Goal: Task Accomplishment & Management: Manage account settings

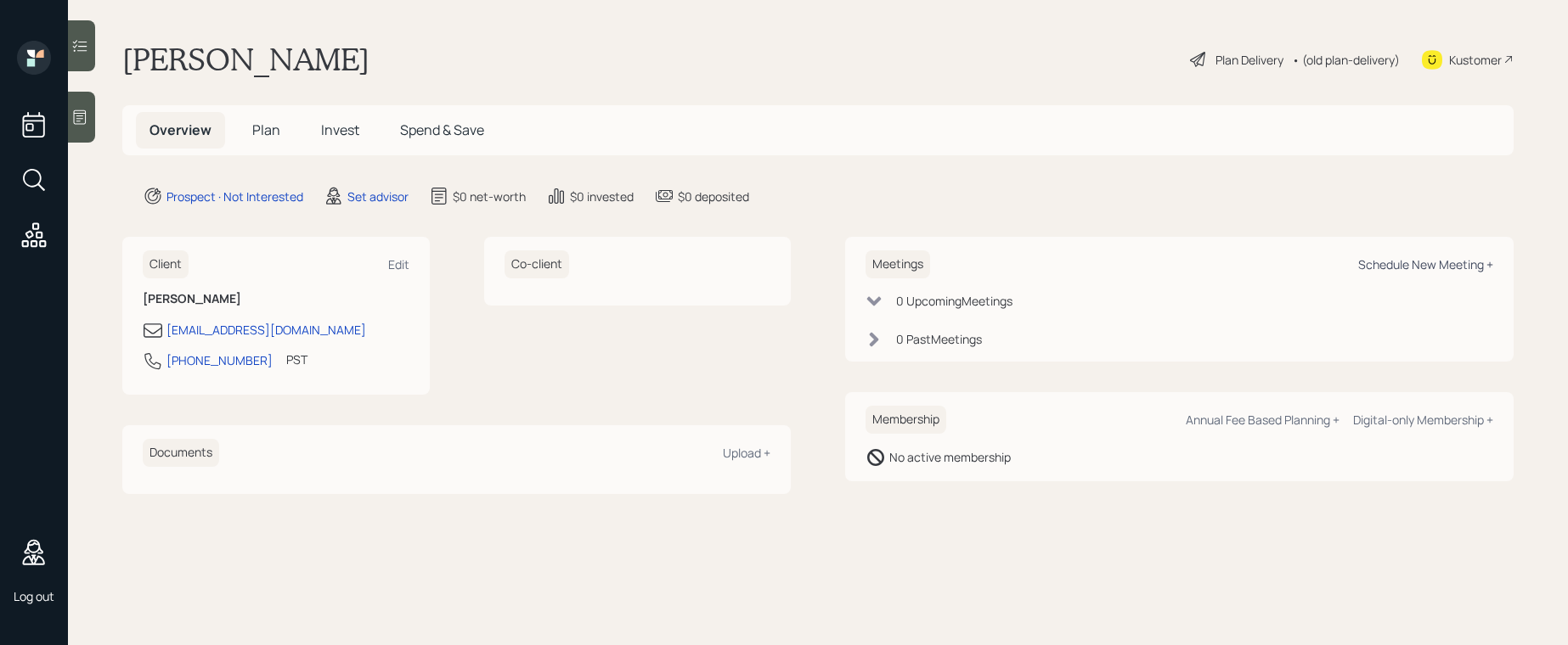
click at [1412, 263] on div "Schedule New Meeting +" at bounding box center [1426, 265] width 135 height 16
select select "round-[PERSON_NAME]"
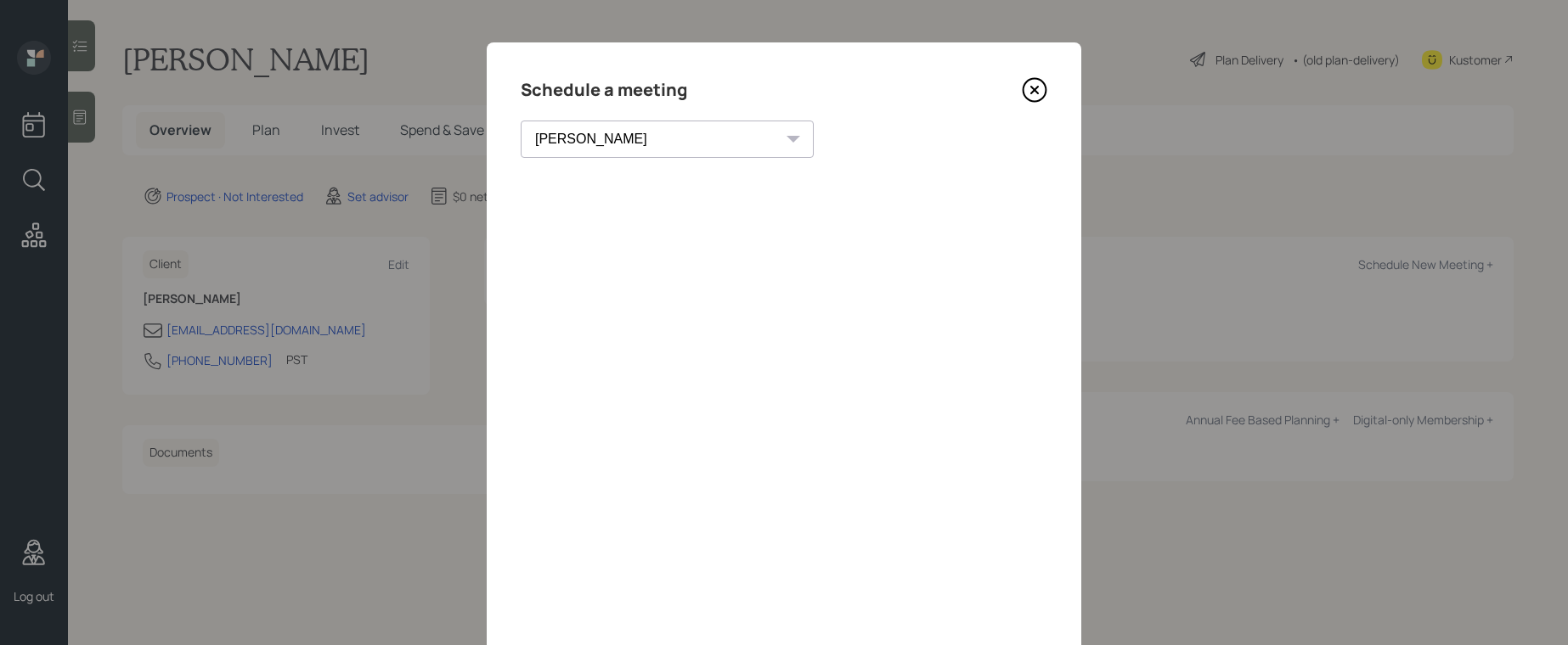
click at [557, 141] on select "[PERSON_NAME] [PERSON_NAME] [PERSON_NAME] [PERSON_NAME] [PERSON_NAME] [PERSON_N…" at bounding box center [667, 139] width 293 height 38
click at [521, 121] on select "[PERSON_NAME] [PERSON_NAME] [PERSON_NAME] [PERSON_NAME] [PERSON_NAME] [PERSON_N…" at bounding box center [667, 139] width 293 height 38
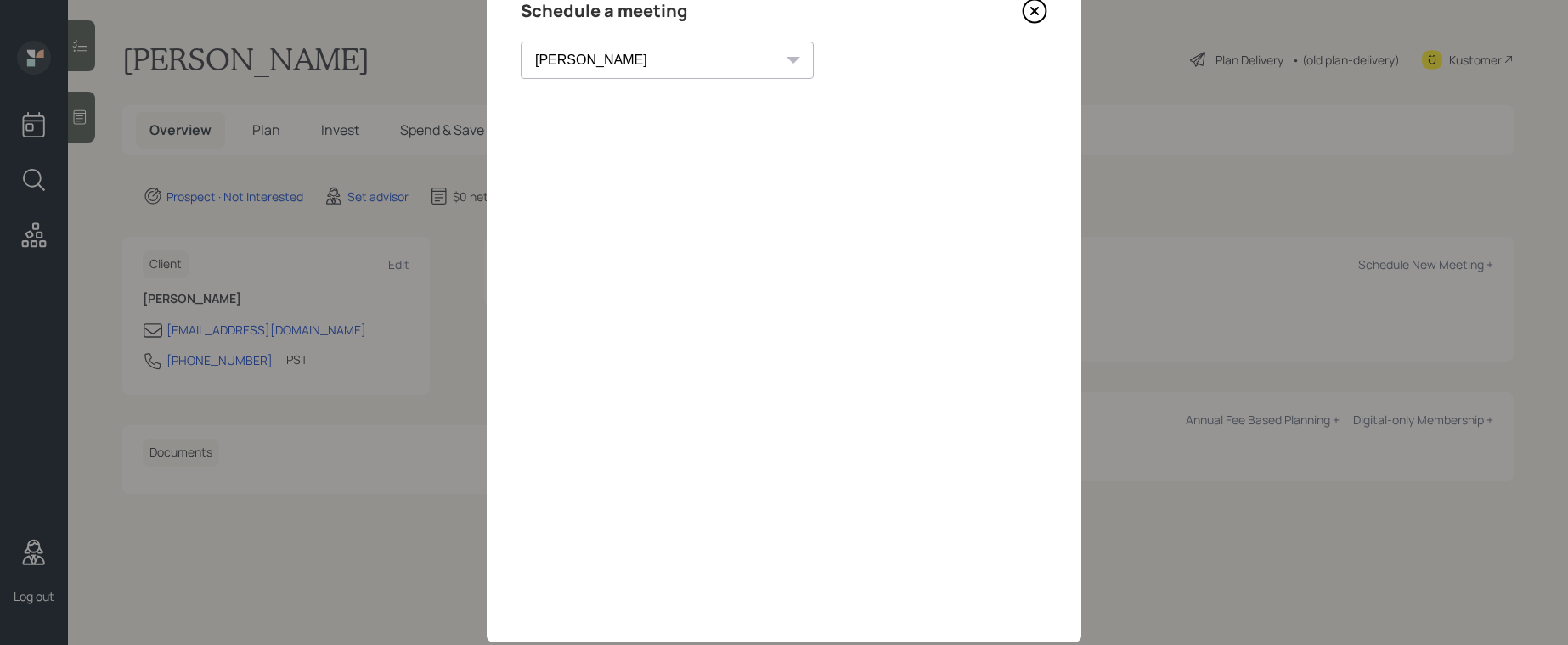
scroll to position [80, 0]
click at [1036, 16] on icon at bounding box center [1034, 10] width 23 height 23
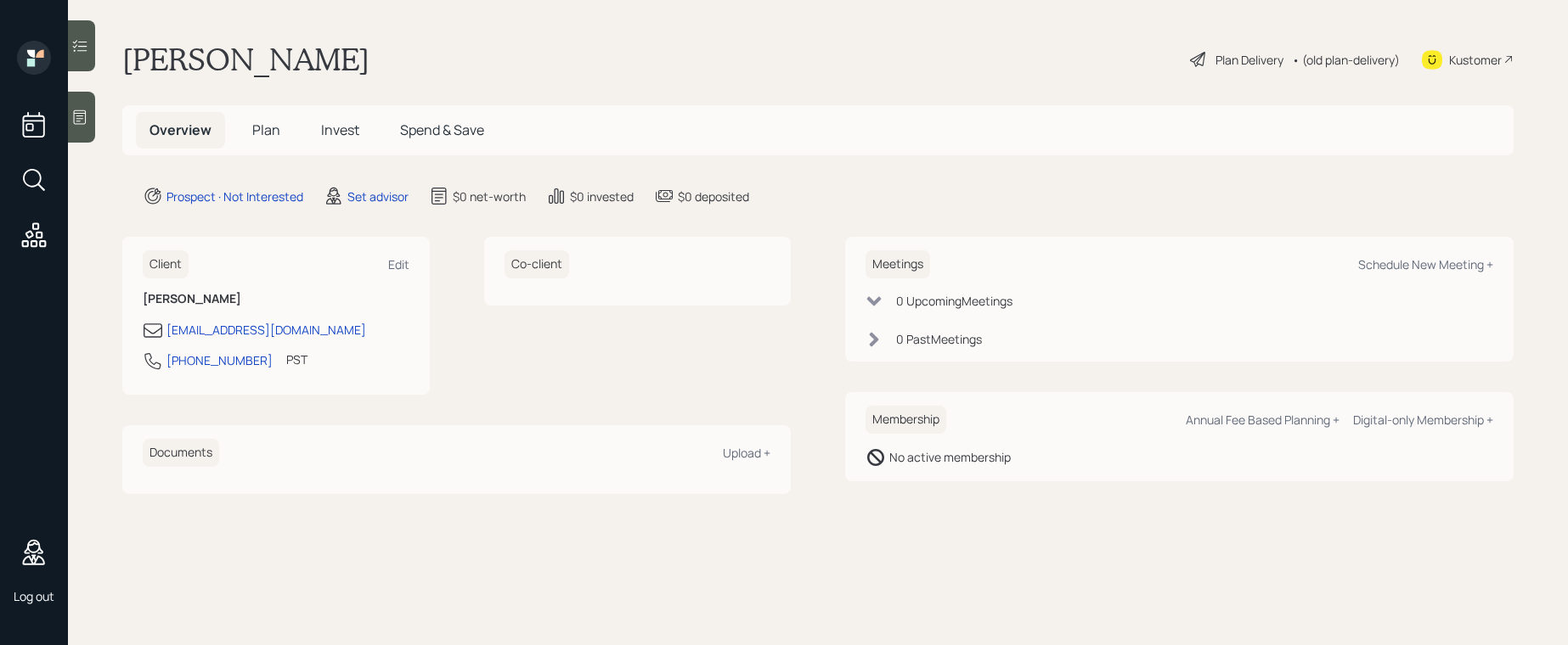
click at [77, 110] on icon at bounding box center [79, 117] width 17 height 17
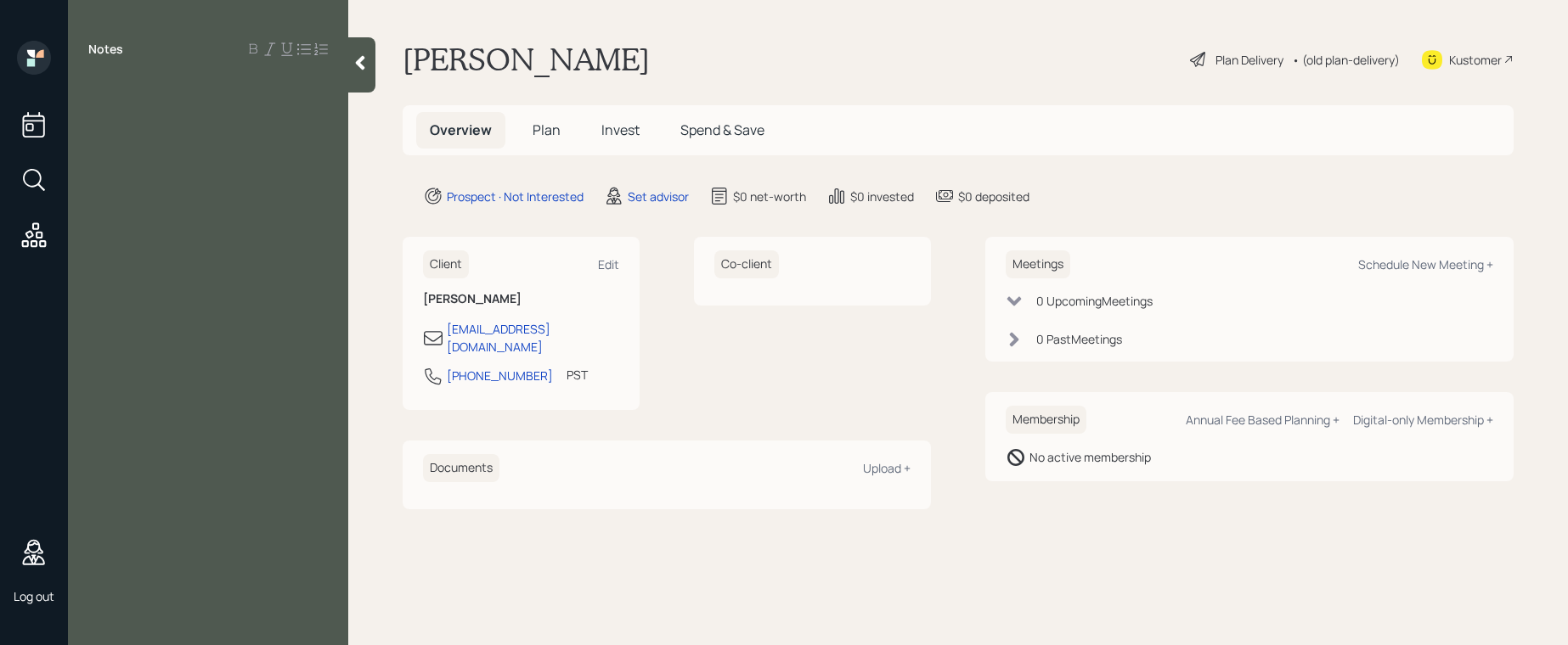
click at [153, 122] on div "Notes" at bounding box center [208, 332] width 281 height 584
